Goal: Find specific page/section: Find specific page/section

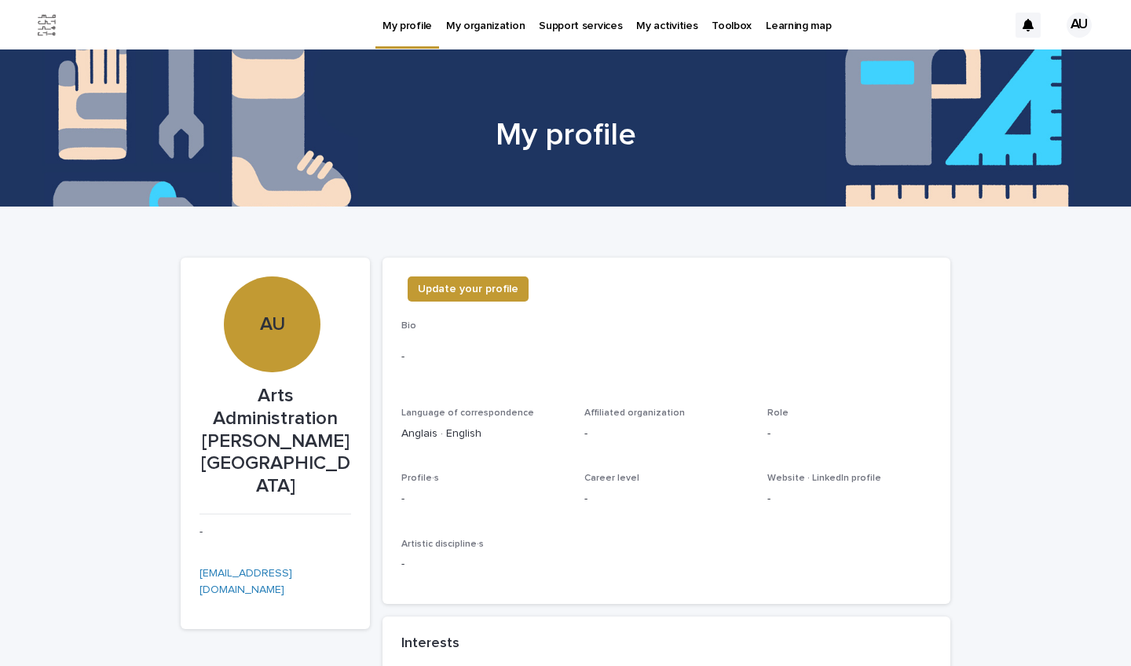
click at [718, 27] on p "Toolbox" at bounding box center [731, 16] width 40 height 33
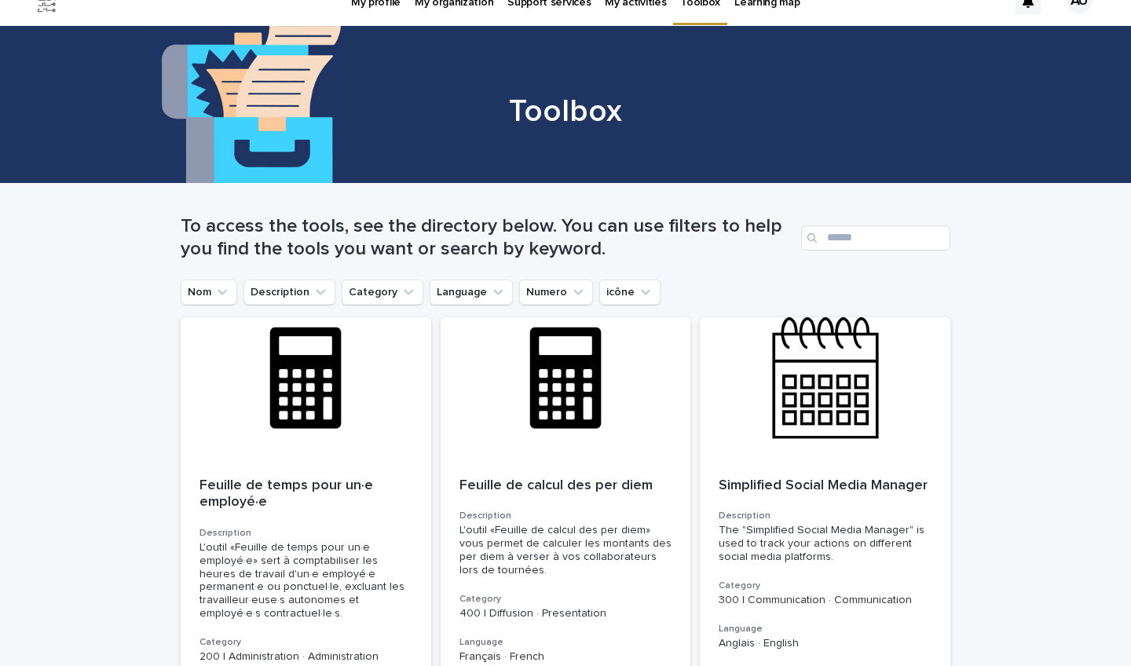
scroll to position [-2, 0]
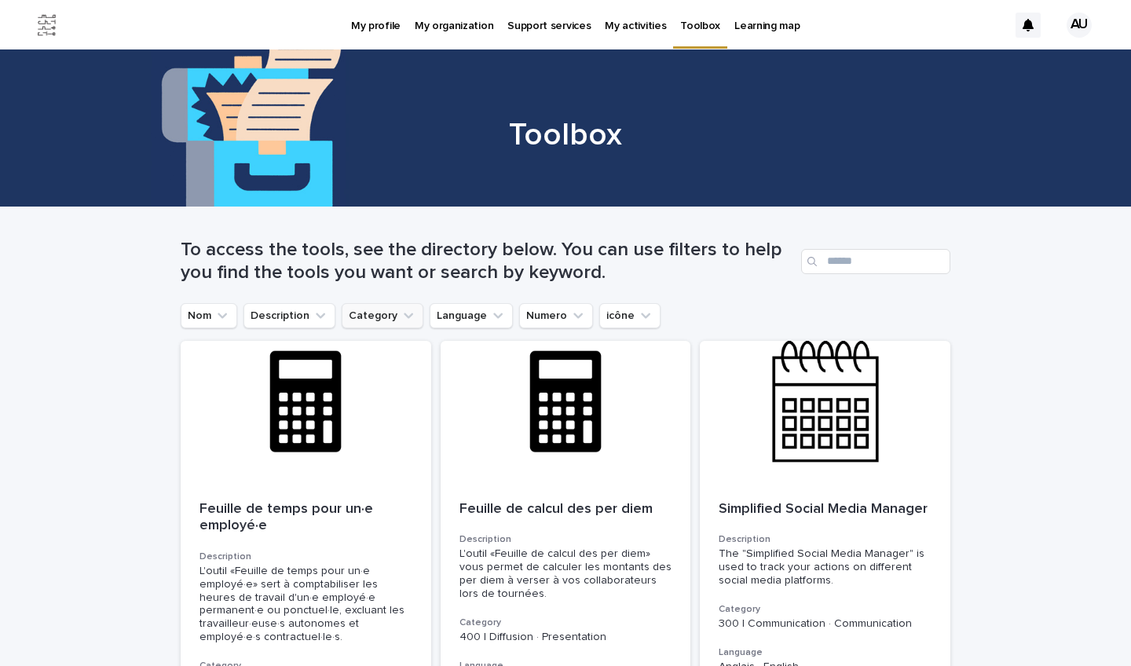
click at [377, 310] on button "Category" at bounding box center [383, 315] width 82 height 25
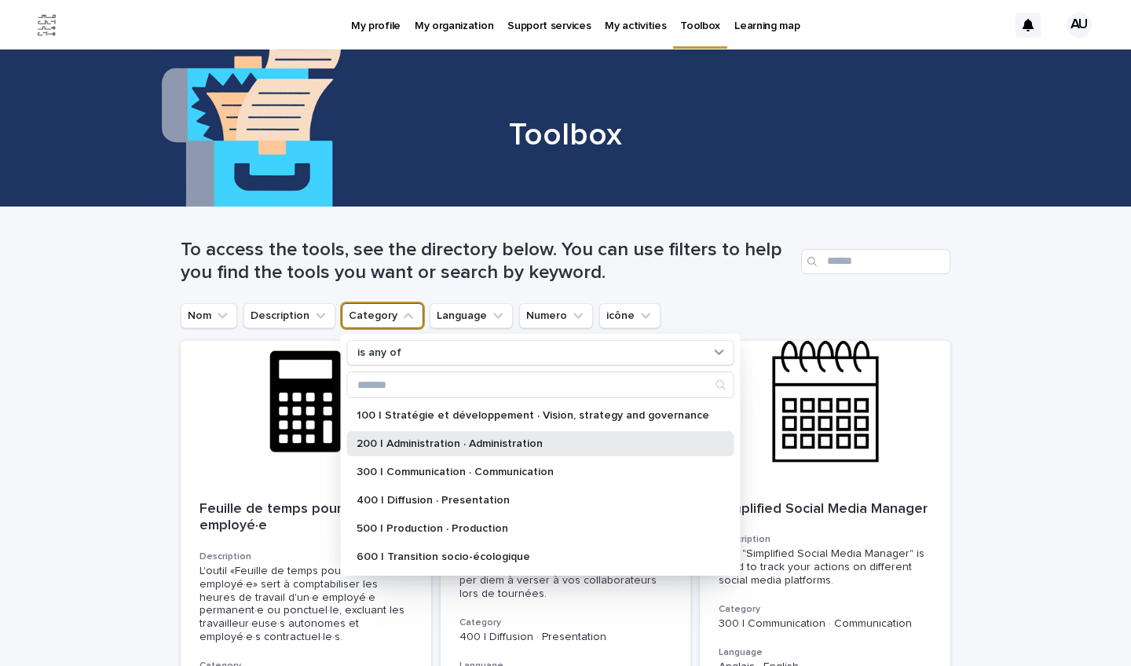
click at [408, 442] on p "200 | Administration · Administration" at bounding box center [532, 443] width 353 height 11
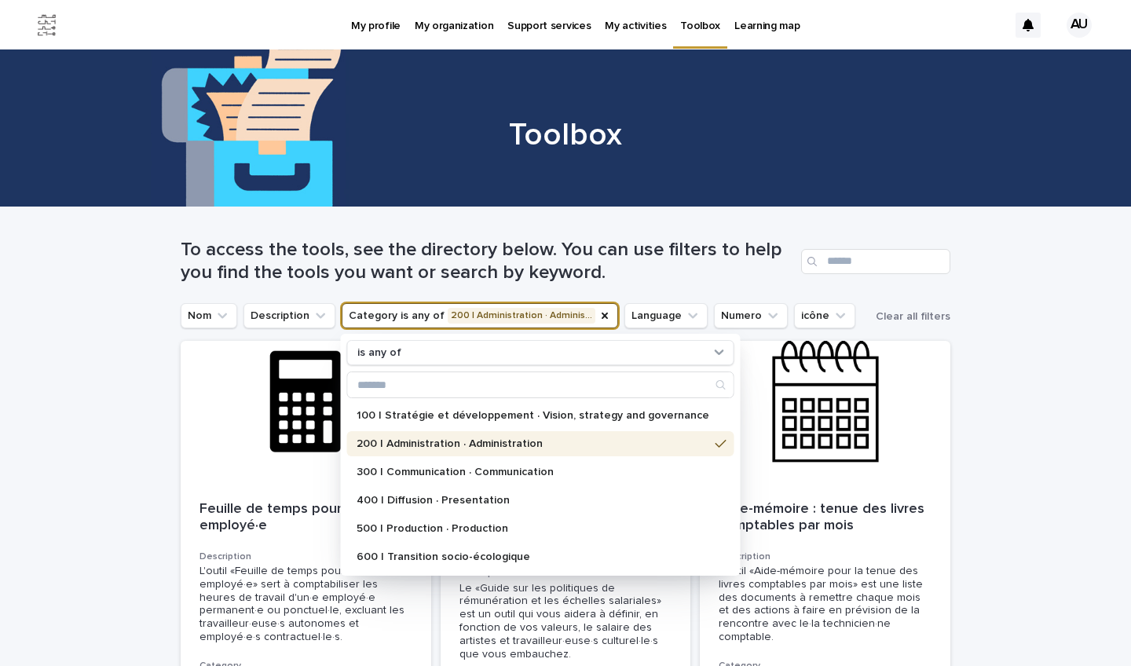
click at [408, 442] on p "200 | Administration · Administration" at bounding box center [532, 443] width 353 height 11
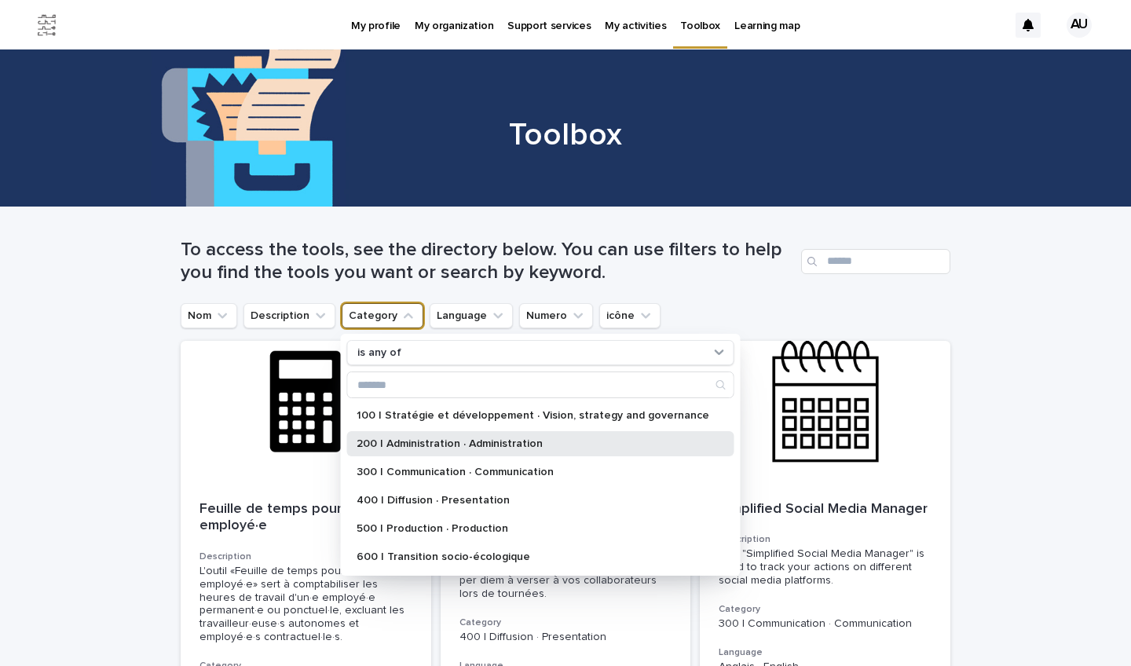
click at [408, 442] on p "200 | Administration · Administration" at bounding box center [532, 443] width 353 height 11
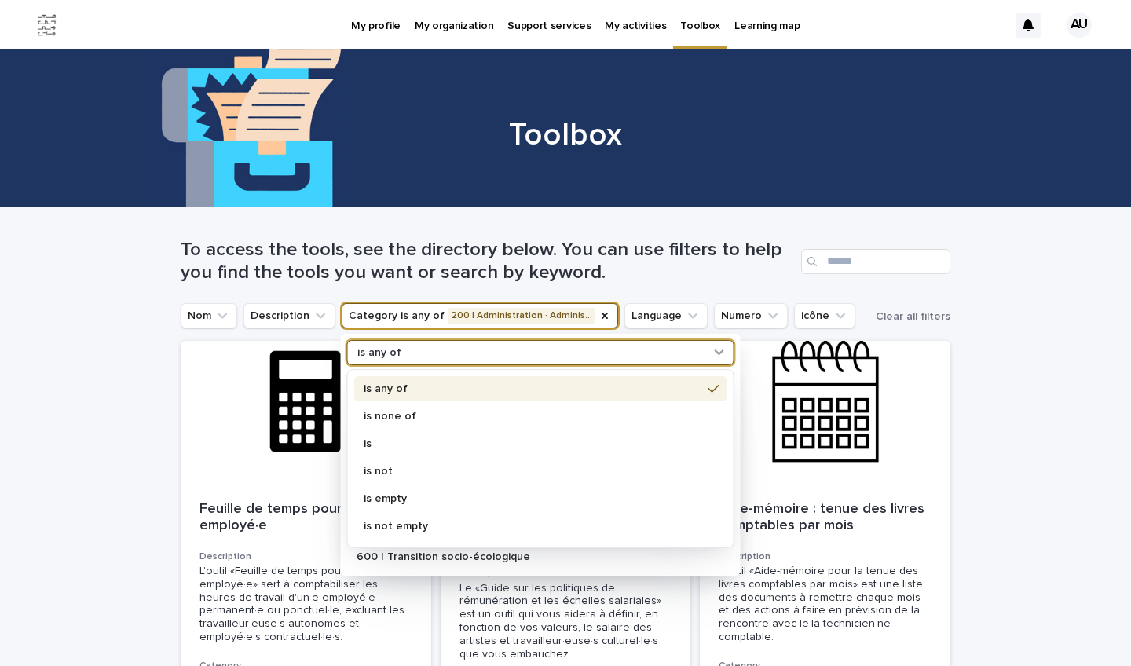
click at [711, 349] on icon at bounding box center [719, 352] width 16 height 16
click at [455, 384] on p "is any of" at bounding box center [533, 388] width 338 height 11
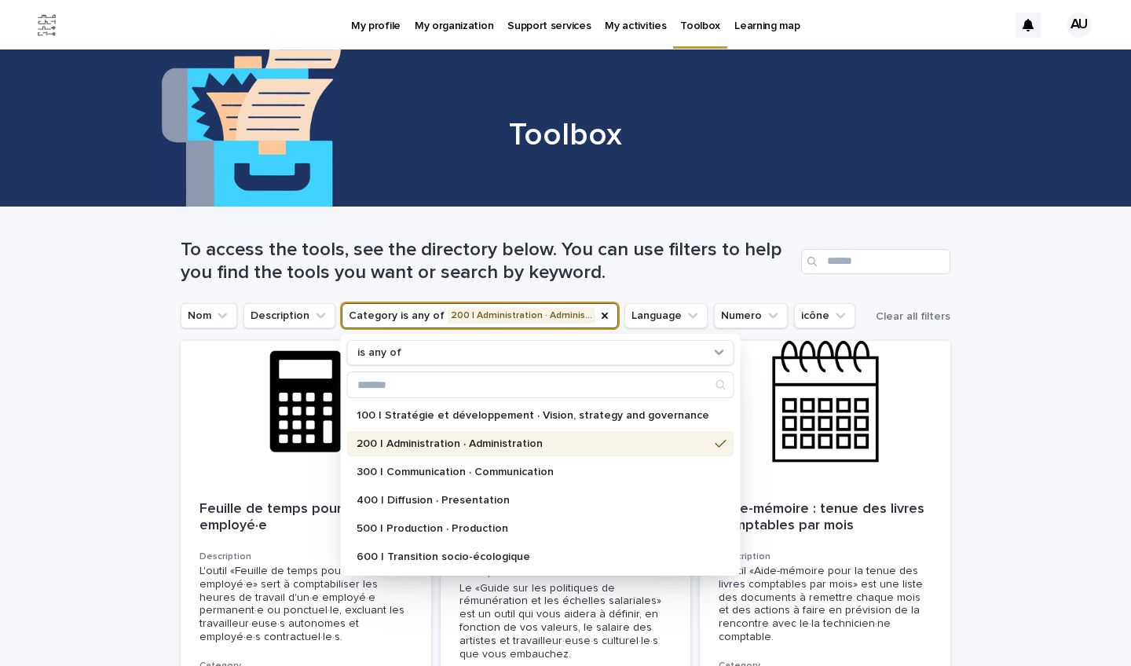
click at [487, 446] on p "200 | Administration · Administration" at bounding box center [532, 443] width 353 height 11
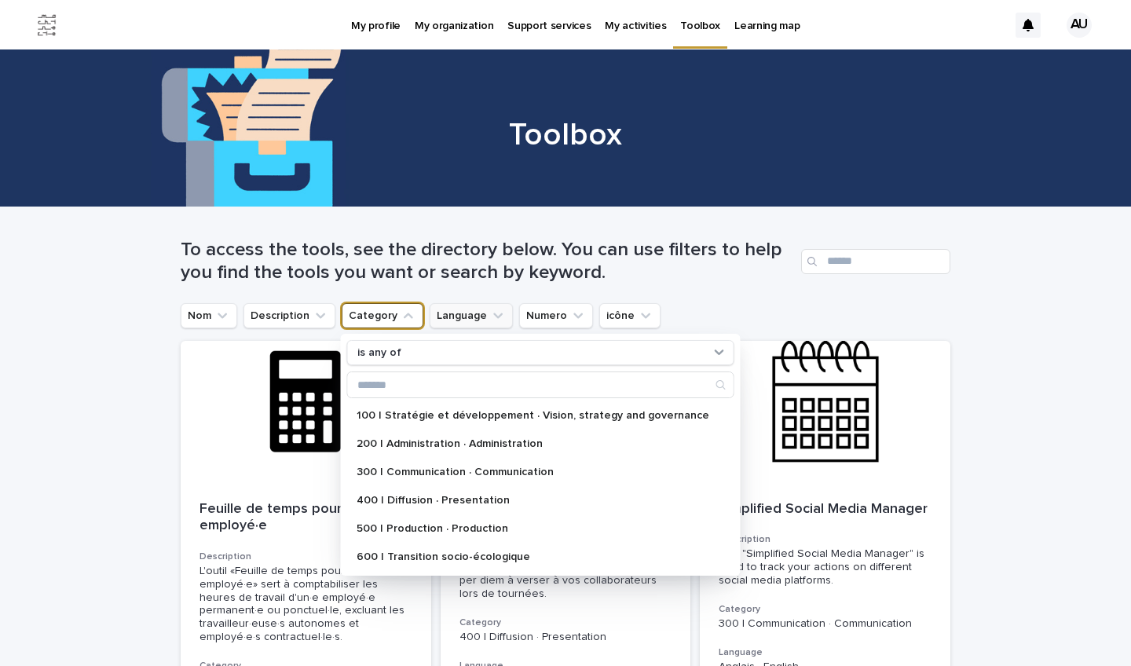
click at [490, 313] on icon "Language" at bounding box center [498, 316] width 16 height 16
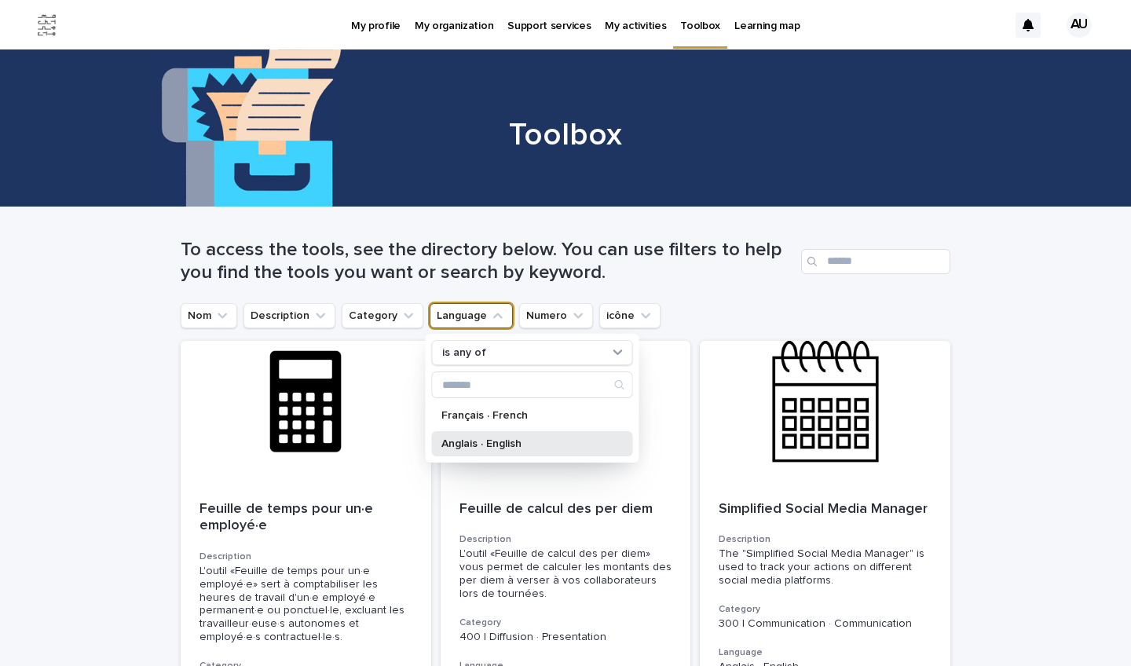
click at [478, 452] on div "Anglais · English" at bounding box center [532, 443] width 201 height 25
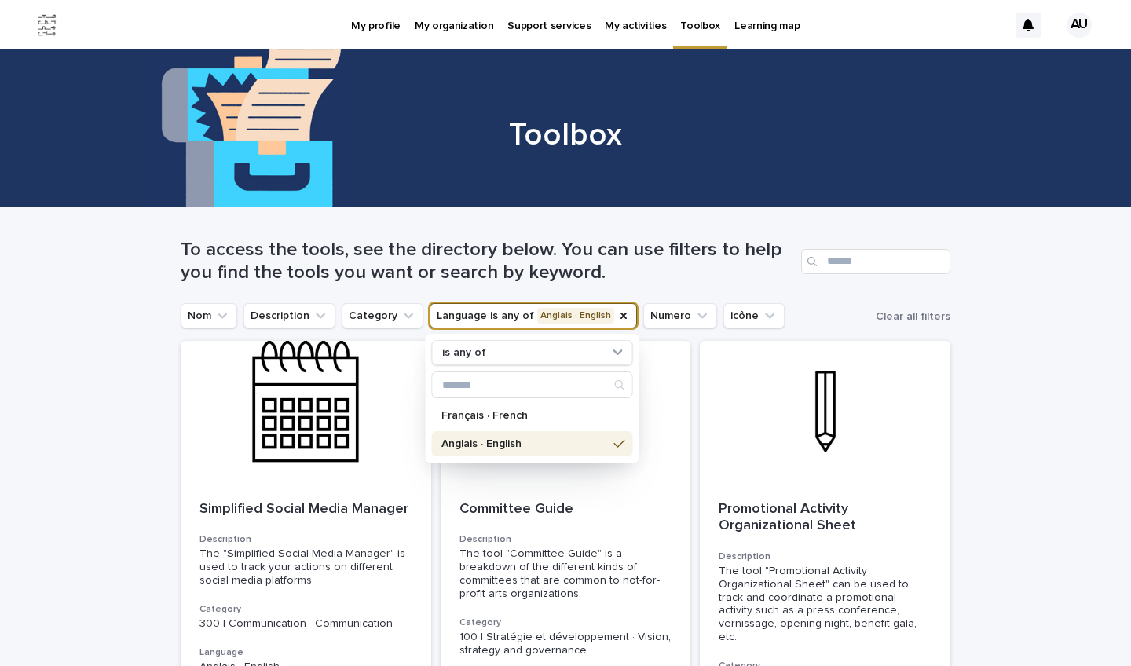
click at [403, 317] on icon "Category" at bounding box center [408, 316] width 16 height 16
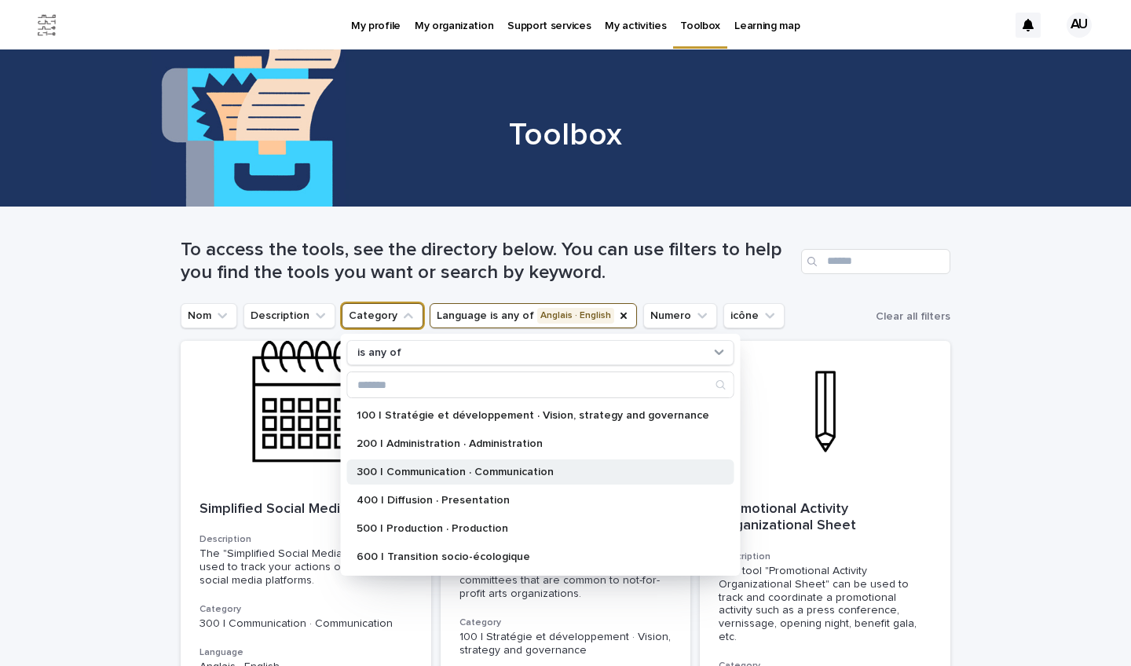
click at [409, 469] on p "300 | Communication · Communication" at bounding box center [532, 471] width 353 height 11
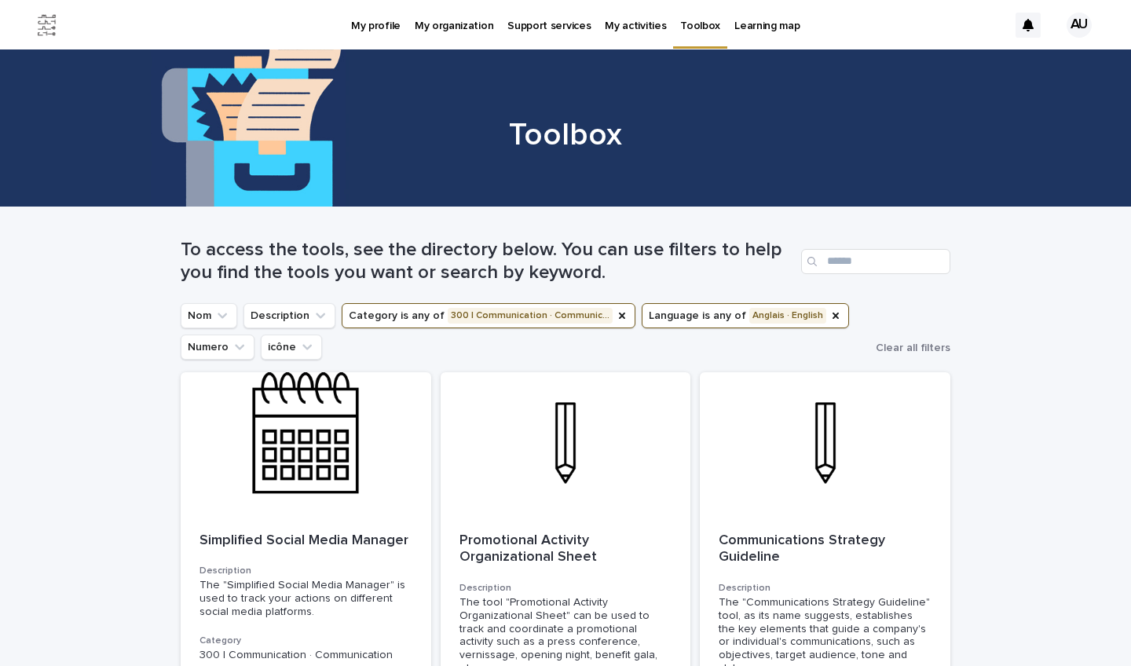
click at [567, 313] on button "Category is any of 300 | Communication · Communic…" at bounding box center [489, 315] width 294 height 25
